Goal: Transaction & Acquisition: Purchase product/service

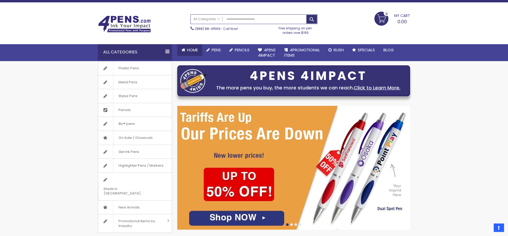
scroll to position [0, 0]
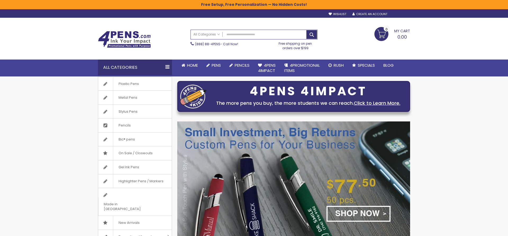
click at [398, 16] on div "Sign In" at bounding box center [401, 14] width 17 height 4
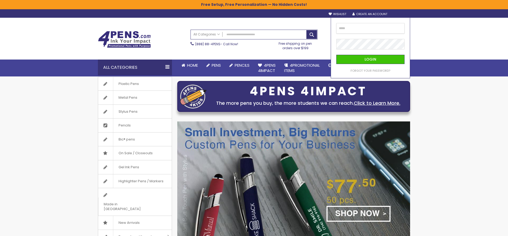
click at [374, 30] on input "email" at bounding box center [370, 28] width 68 height 11
drag, startPoint x: 374, startPoint y: 30, endPoint x: 374, endPoint y: 32, distance: 2.7
click at [374, 32] on input "email" at bounding box center [370, 28] width 68 height 11
click at [375, 31] on input "email" at bounding box center [370, 28] width 68 height 11
click at [370, 31] on input "email" at bounding box center [370, 28] width 68 height 11
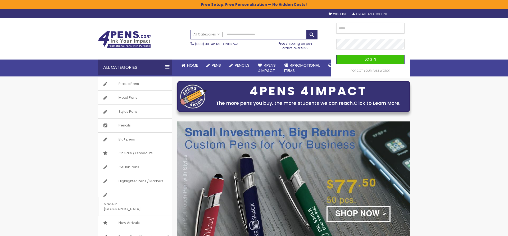
click at [370, 31] on input "email" at bounding box center [370, 28] width 68 height 11
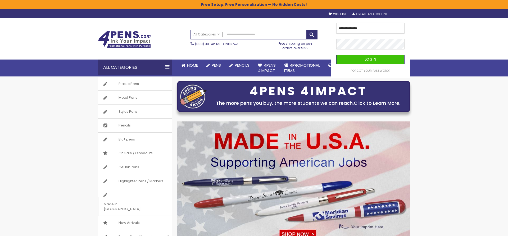
type input "**********"
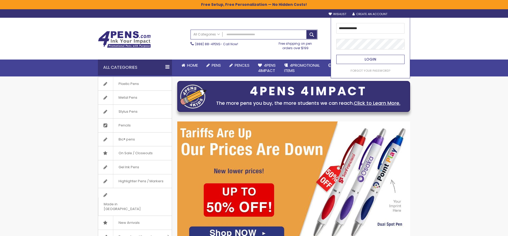
click at [374, 56] on button "Login" at bounding box center [370, 59] width 68 height 9
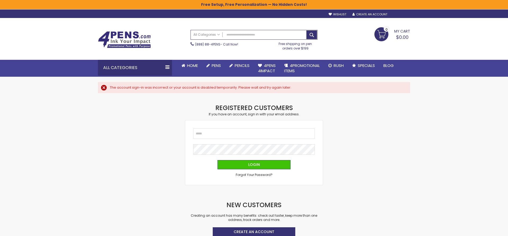
click at [403, 15] on div "Sign In" at bounding box center [401, 15] width 17 height 4
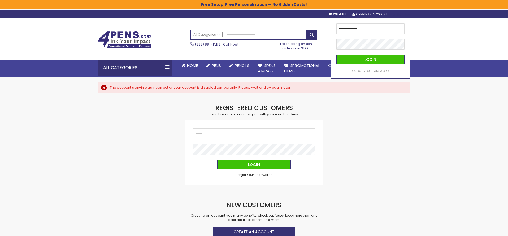
click at [309, 52] on div "Search All Categories All Categories Pens Plastic Pens Metal Pens Grip Pens Las…" at bounding box center [253, 40] width 127 height 26
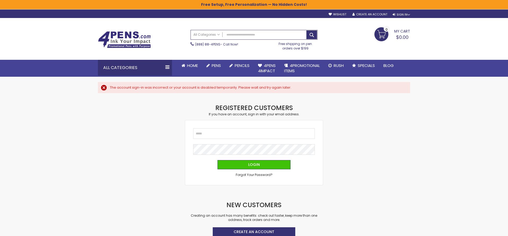
click at [403, 18] on div "Toggle Nav Search All Categories All Categories Pens Plastic Pens Metal Pens Gr…" at bounding box center [253, 39] width 317 height 42
click at [403, 16] on div "Sign In" at bounding box center [401, 15] width 17 height 4
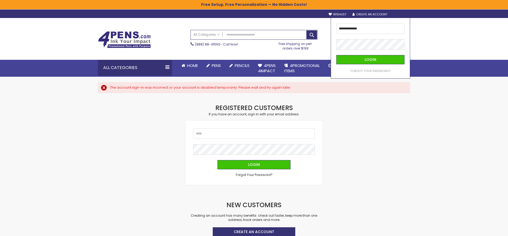
click at [323, 52] on div "Toggle Nav Search All Categories All Categories Pens Plastic Pens Metal Pens Gr…" at bounding box center [253, 40] width 317 height 26
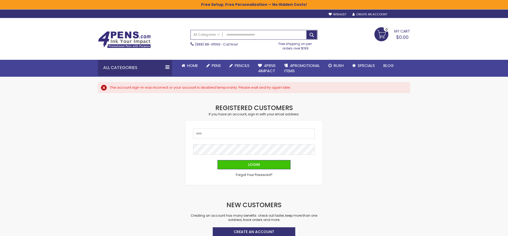
click at [403, 15] on div "Sign In" at bounding box center [401, 15] width 17 height 4
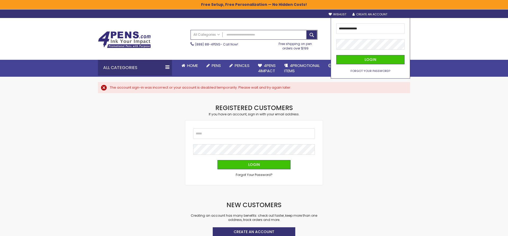
click at [376, 71] on span "Forgot Your Password?" at bounding box center [371, 71] width 40 height 4
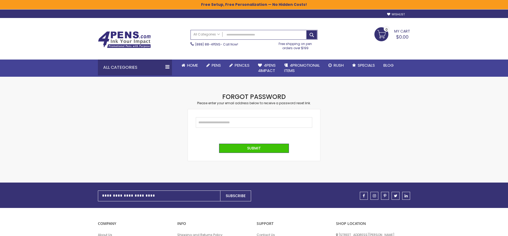
click at [229, 120] on input "Email" at bounding box center [254, 122] width 116 height 11
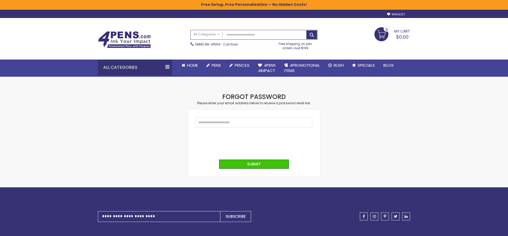
click at [230, 120] on input "Email" at bounding box center [254, 122] width 116 height 11
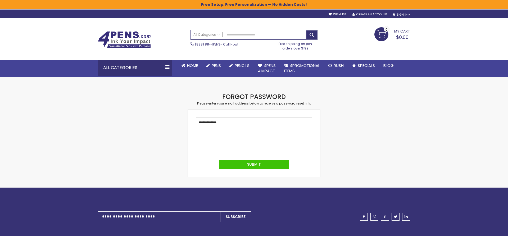
type input "**********"
click at [219, 160] on button "Submit" at bounding box center [254, 164] width 70 height 9
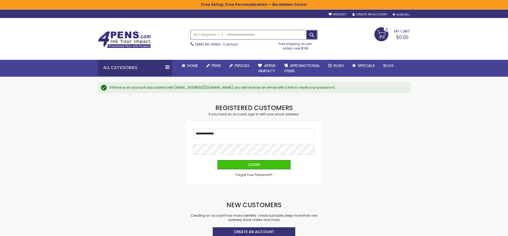
click at [180, 147] on div "**********" at bounding box center [253, 175] width 317 height 143
click at [387, 33] on link "My Cart $0.00 0" at bounding box center [392, 33] width 36 height 13
click at [363, 49] on strong "You have no items in your shopping cart." at bounding box center [364, 51] width 79 height 10
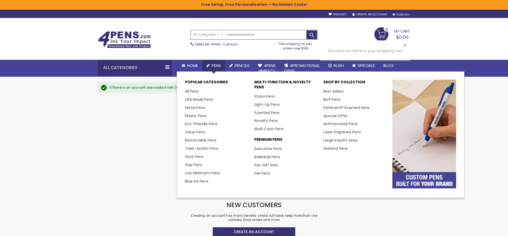
click at [216, 69] on link "Pens" at bounding box center [213, 66] width 23 height 12
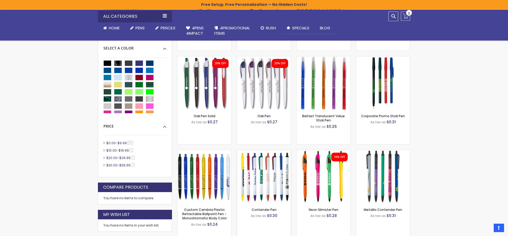
scroll to position [189, 0]
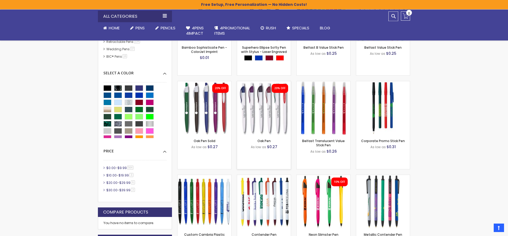
click at [273, 106] on img at bounding box center [264, 108] width 54 height 54
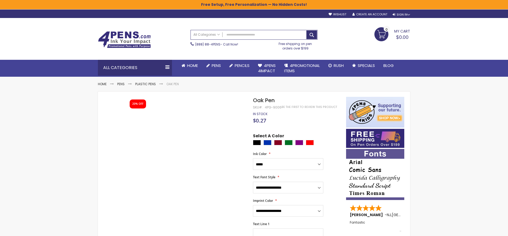
select select "****"
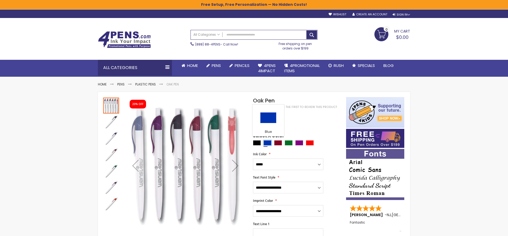
click at [269, 143] on div "Blue" at bounding box center [268, 142] width 8 height 5
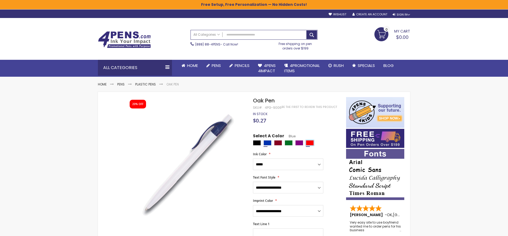
click at [307, 144] on div "Red" at bounding box center [310, 142] width 8 height 5
type input "****"
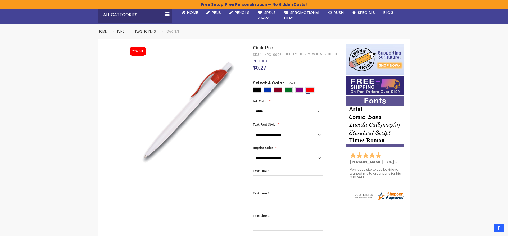
scroll to position [54, 0]
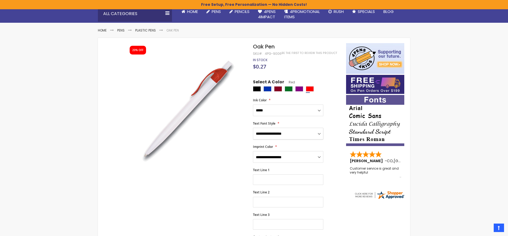
click at [253, 128] on select "**********" at bounding box center [288, 134] width 70 height 12
click at [222, 141] on img at bounding box center [185, 111] width 121 height 121
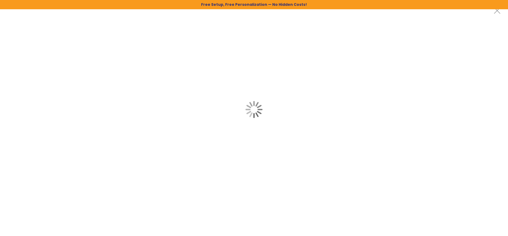
scroll to position [0, 0]
